Goal: Information Seeking & Learning: Learn about a topic

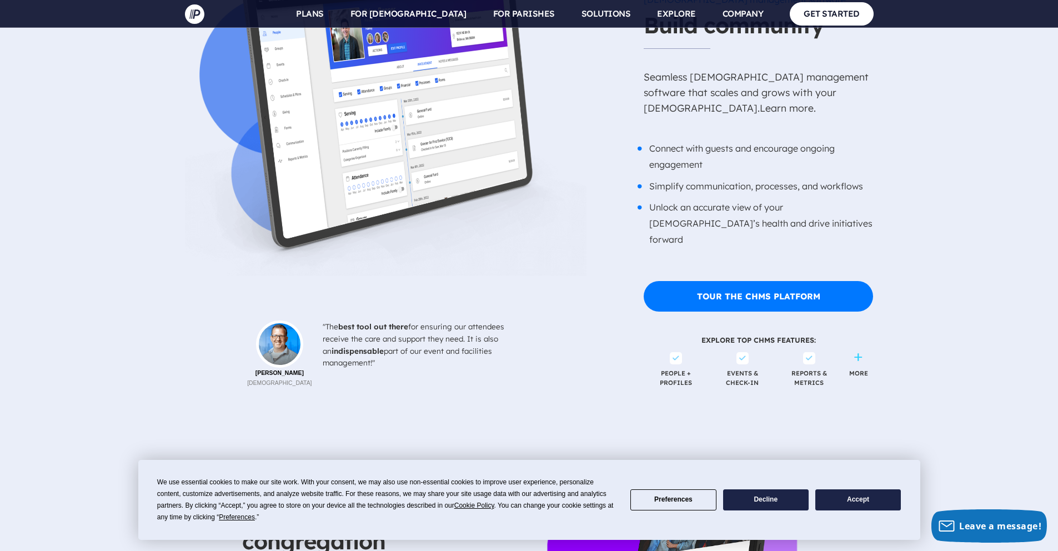
scroll to position [2393, 0]
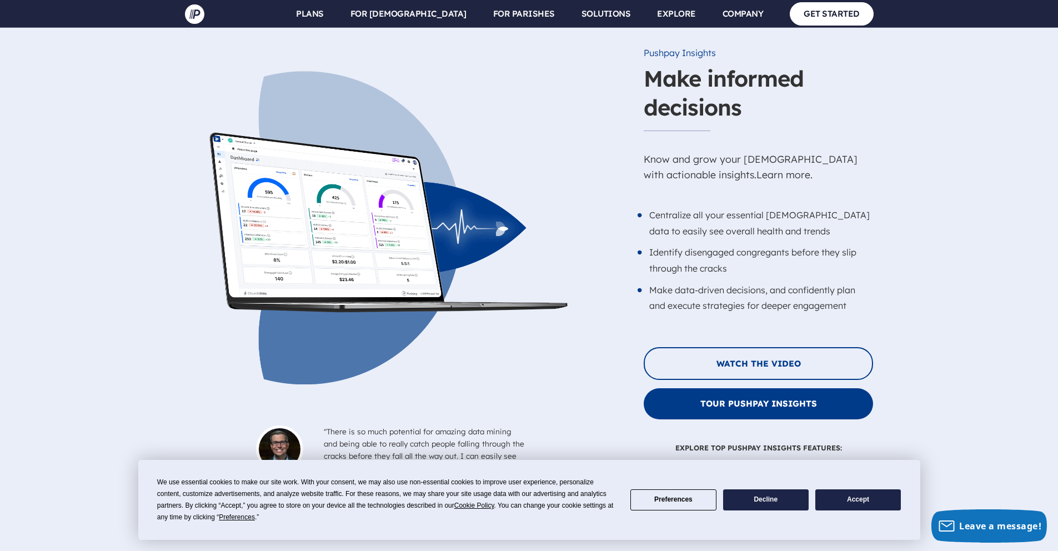
click at [850, 501] on button "Accept" at bounding box center [858, 500] width 86 height 22
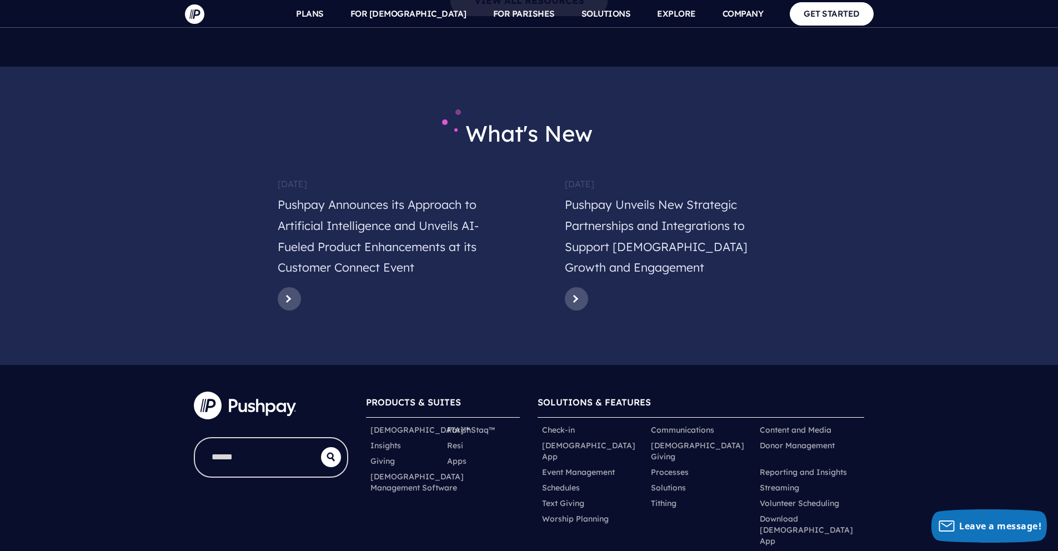
scroll to position [5439, 0]
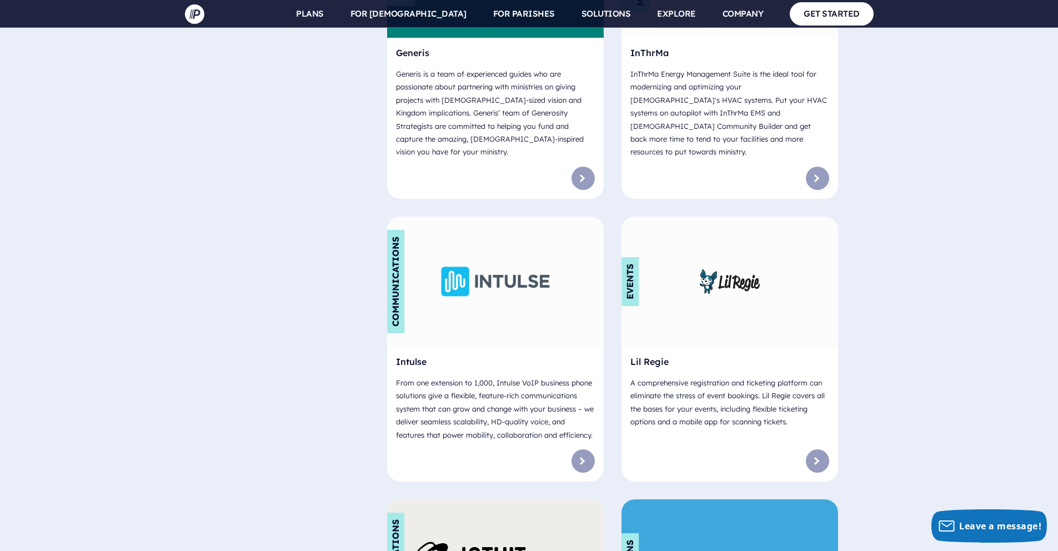
scroll to position [4135, 0]
